Goal: Find specific page/section: Find specific page/section

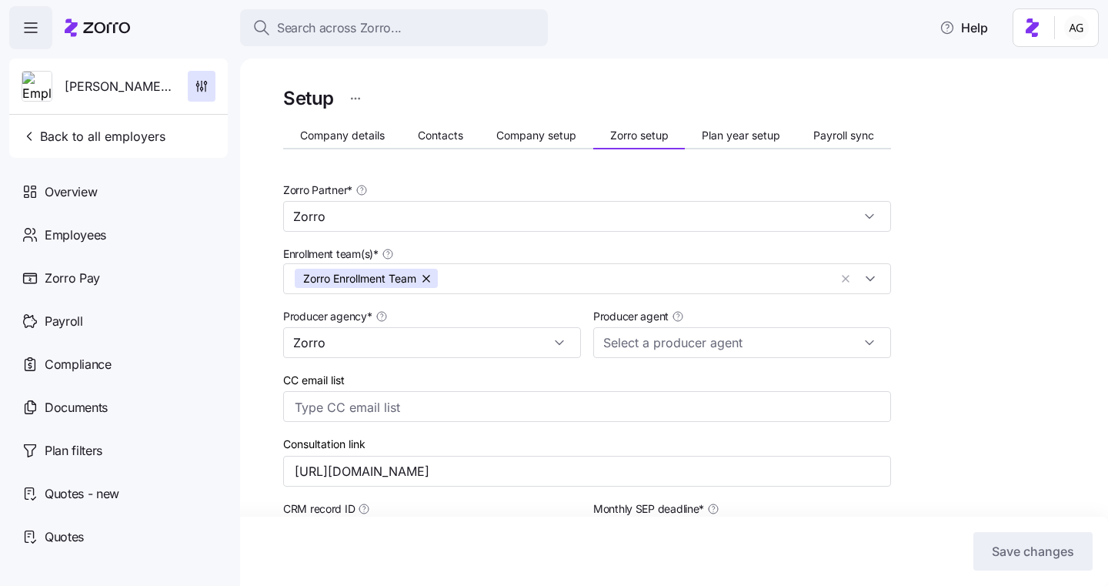
scroll to position [402, 0]
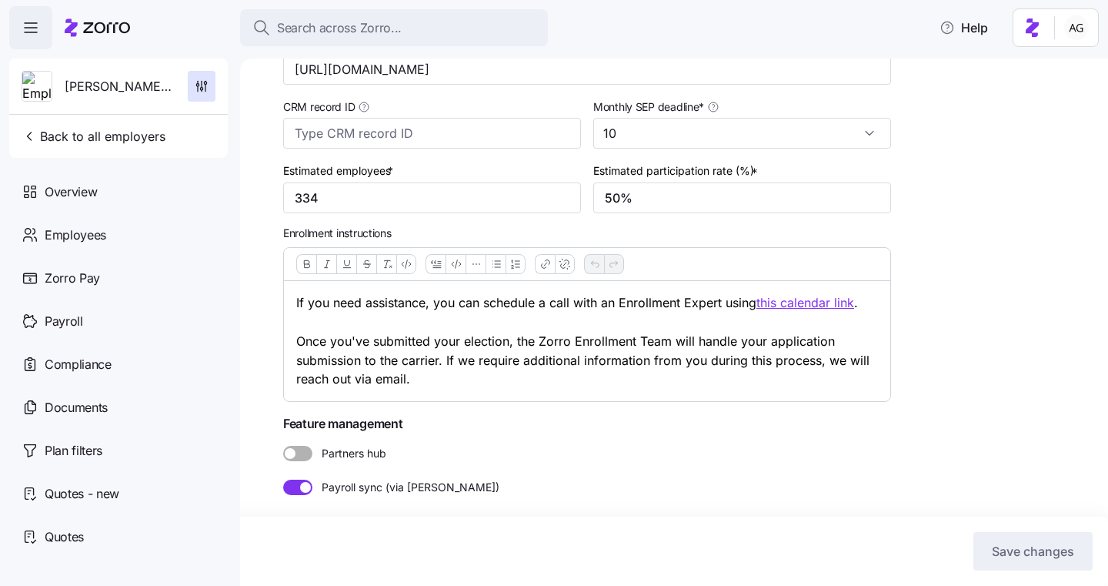
click at [117, 21] on icon at bounding box center [97, 27] width 65 height 18
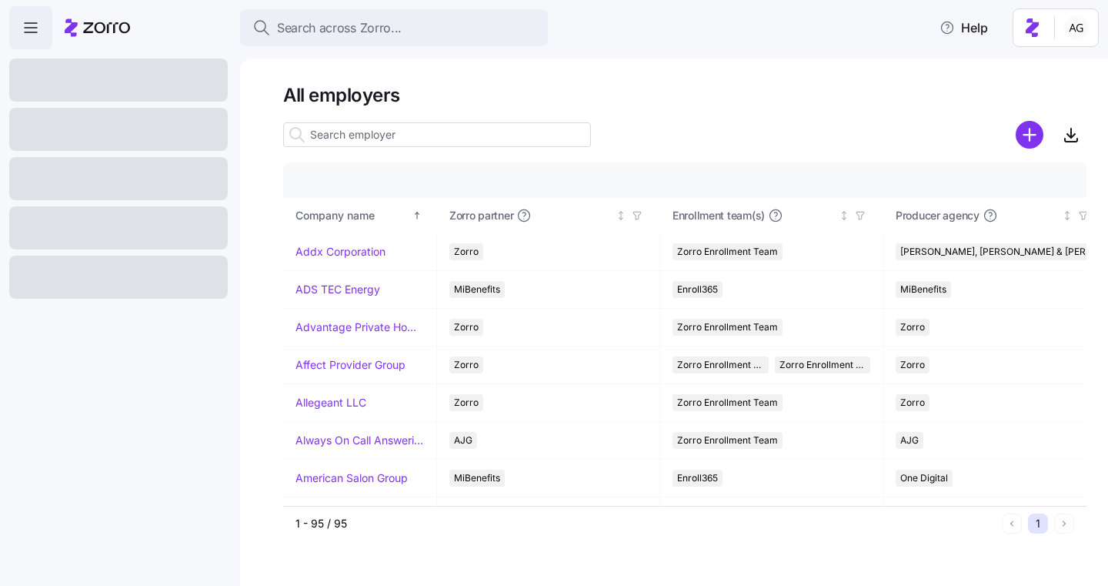
click at [391, 140] on input at bounding box center [437, 134] width 308 height 25
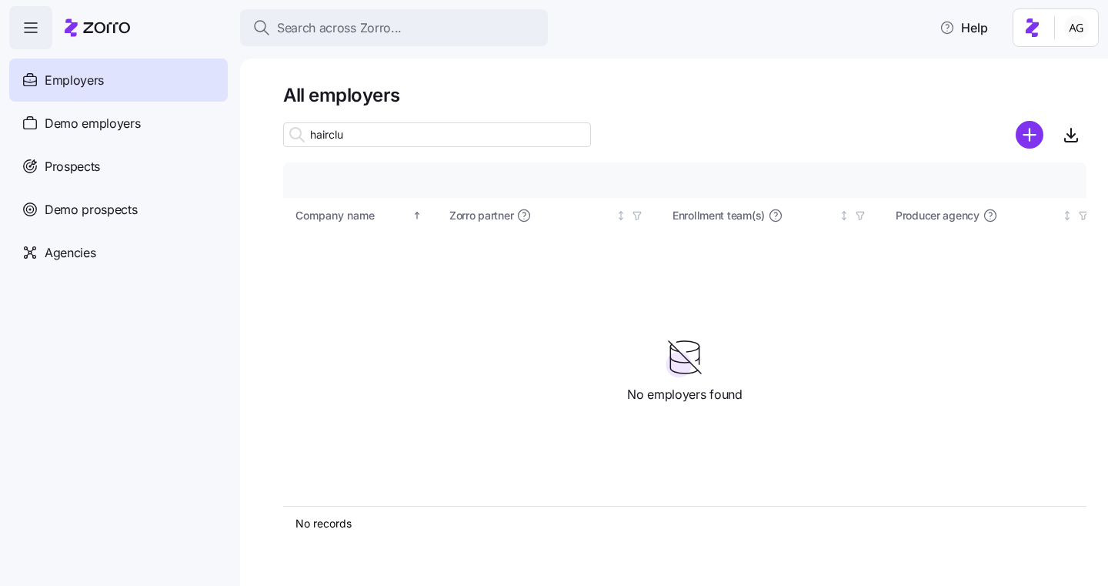
type input "hairclub"
drag, startPoint x: 354, startPoint y: 135, endPoint x: 272, endPoint y: 135, distance: 81.6
click at [272, 135] on div "All employers hairclub Company details Benefit status Company name Zorro partne…" at bounding box center [674, 321] width 868 height 527
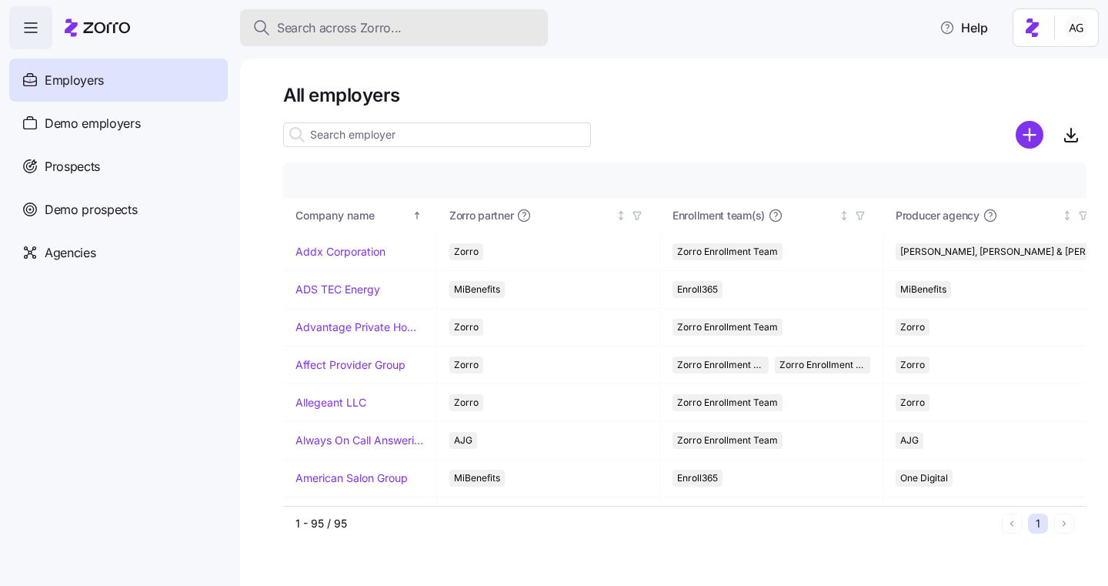
click at [292, 26] on span "Search across Zorro..." at bounding box center [339, 27] width 125 height 19
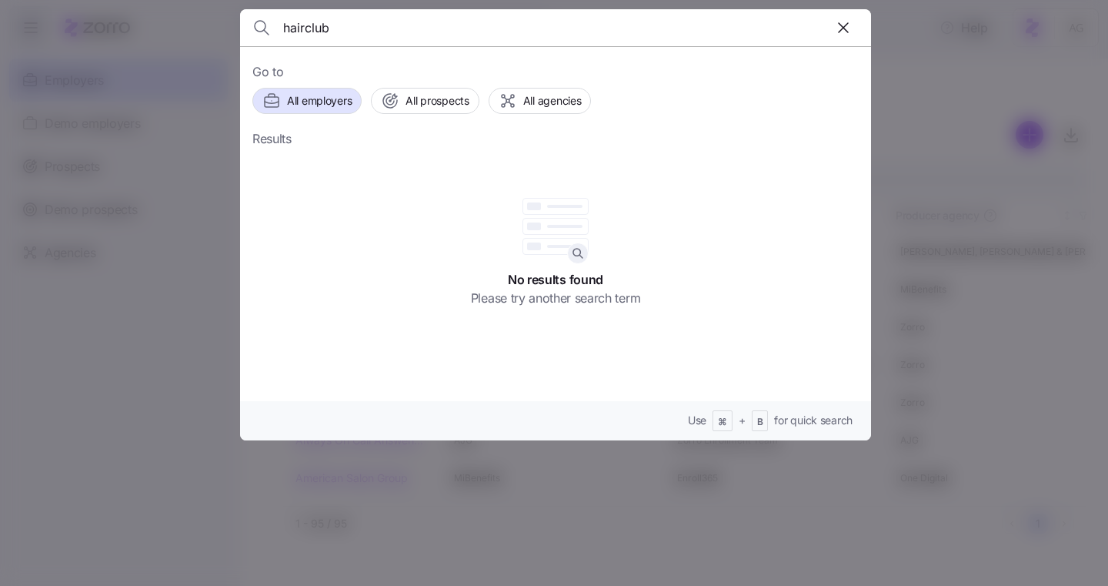
click at [354, 28] on input "hairclub" at bounding box center [480, 27] width 394 height 37
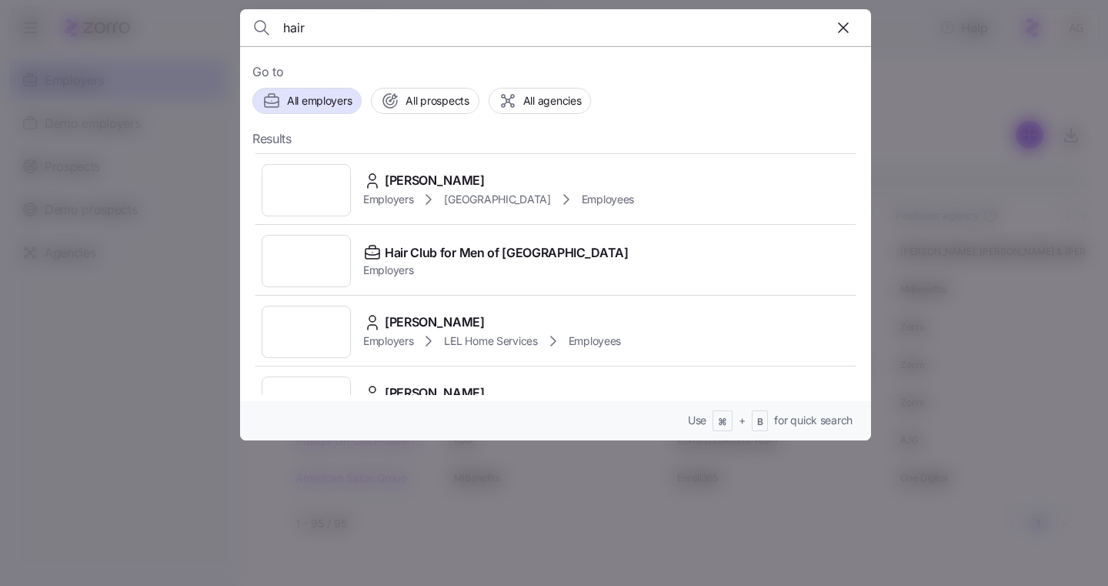
scroll to position [420, 0]
type input "hair"
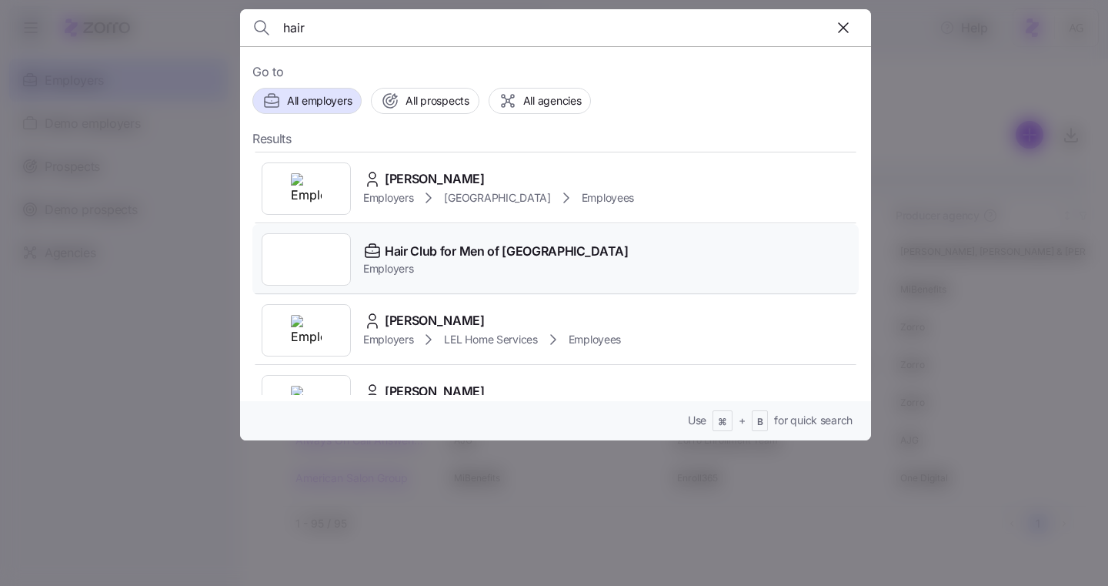
click at [387, 249] on span "Hair Club for Men of Boston" at bounding box center [507, 251] width 244 height 19
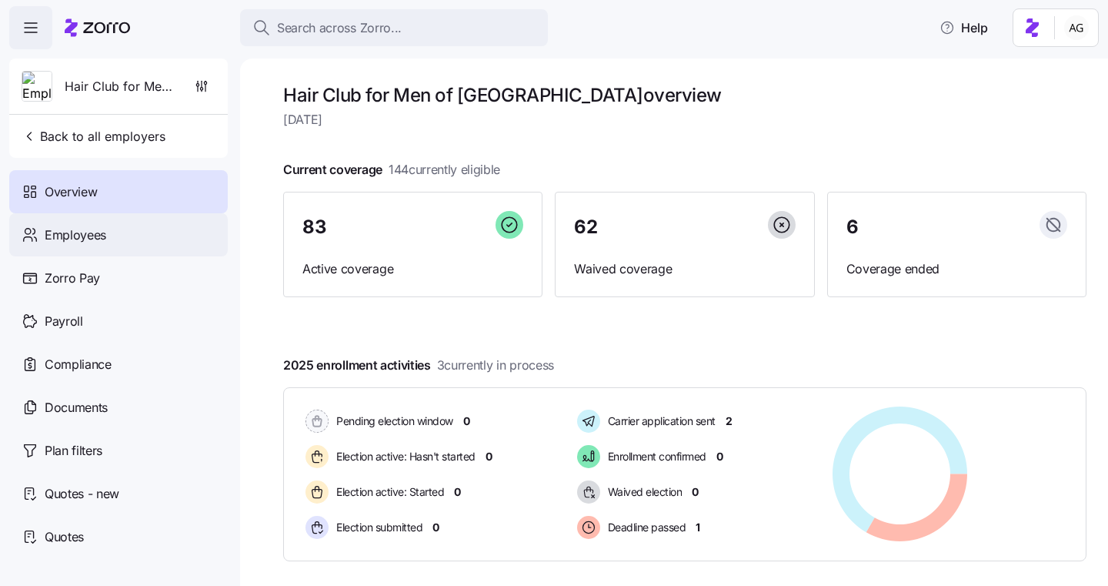
click at [165, 242] on div "Employees" at bounding box center [118, 234] width 219 height 43
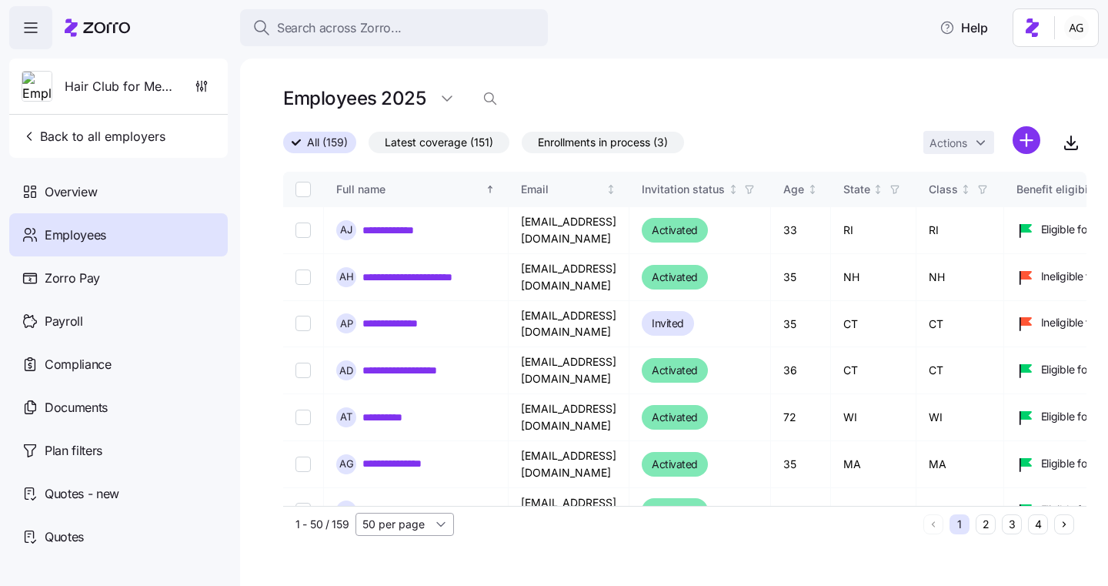
click at [399, 520] on input "50 per page" at bounding box center [405, 523] width 98 height 23
click at [398, 498] on div "150 per page" at bounding box center [404, 488] width 86 height 23
type input "150 per page"
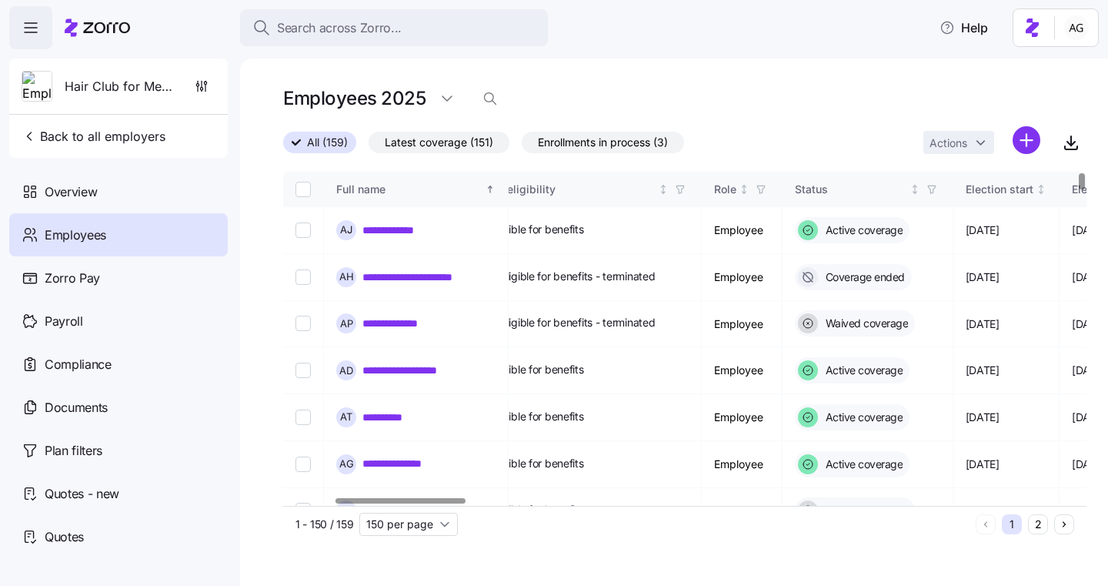
scroll to position [0, 313]
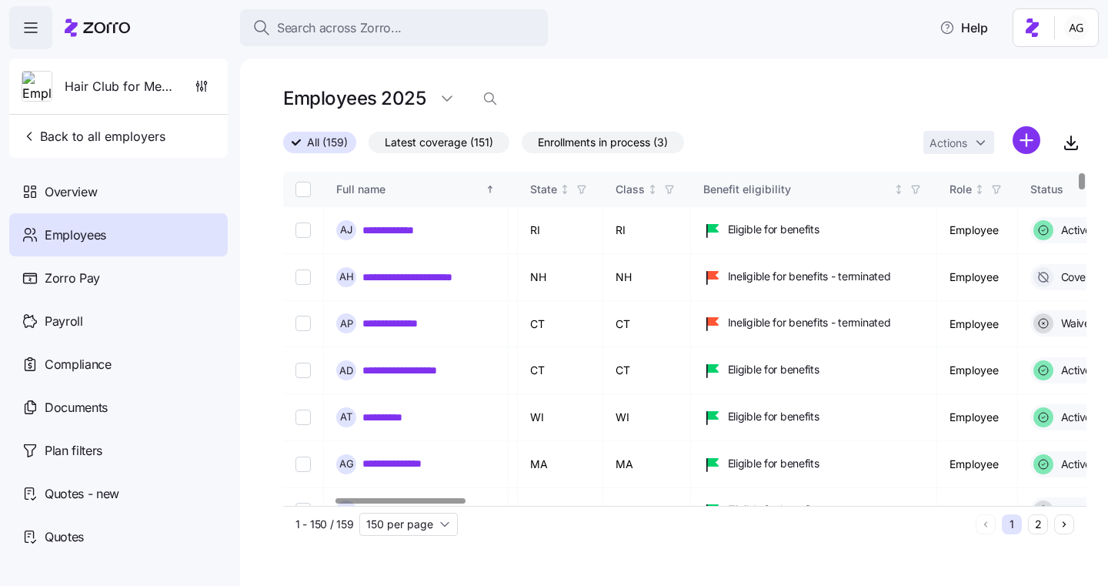
click at [505, 189] on icon "Not sorted" at bounding box center [499, 189] width 11 height 11
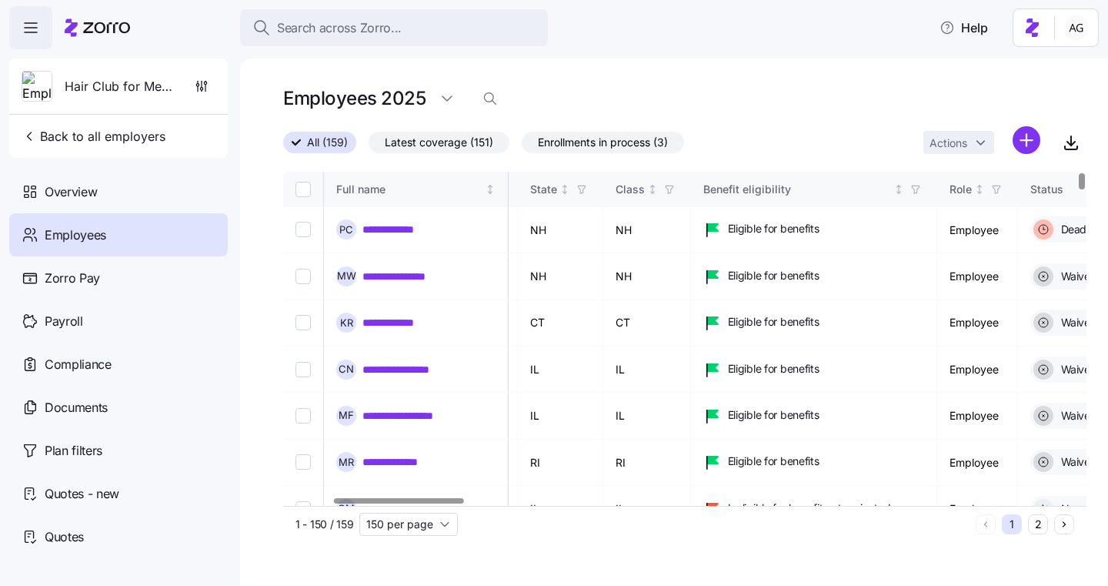
scroll to position [0, 303]
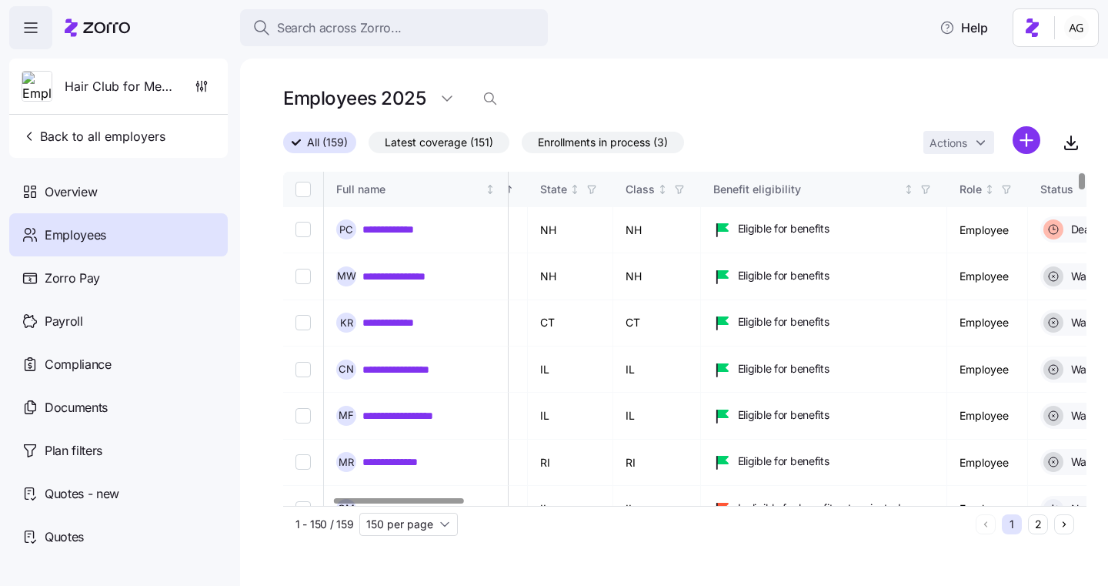
click at [515, 192] on icon "Sorted ascending" at bounding box center [509, 189] width 11 height 11
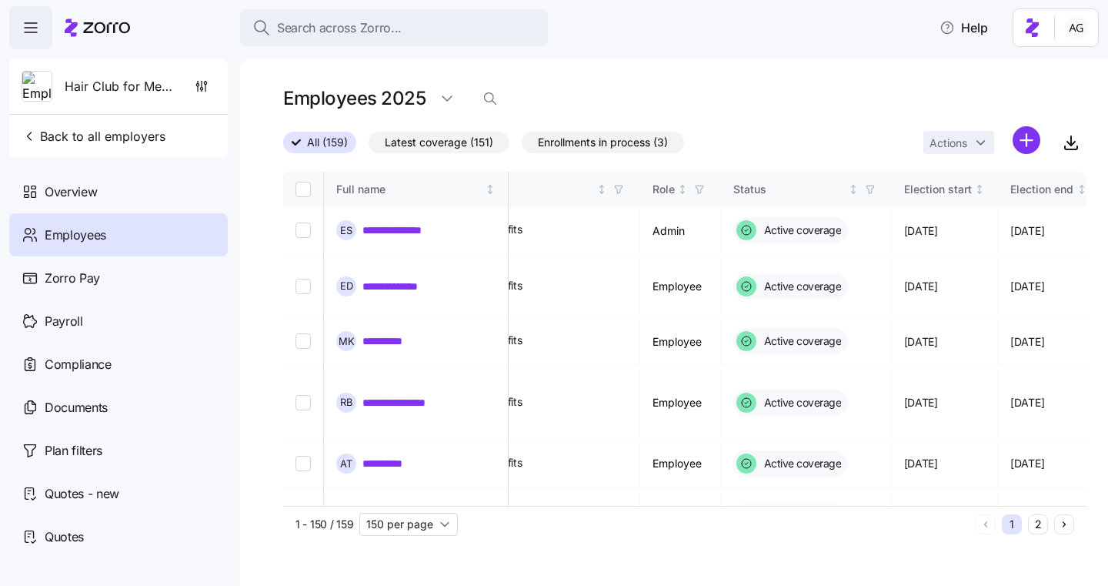
scroll to position [0, 573]
